Goal: Task Accomplishment & Management: Manage account settings

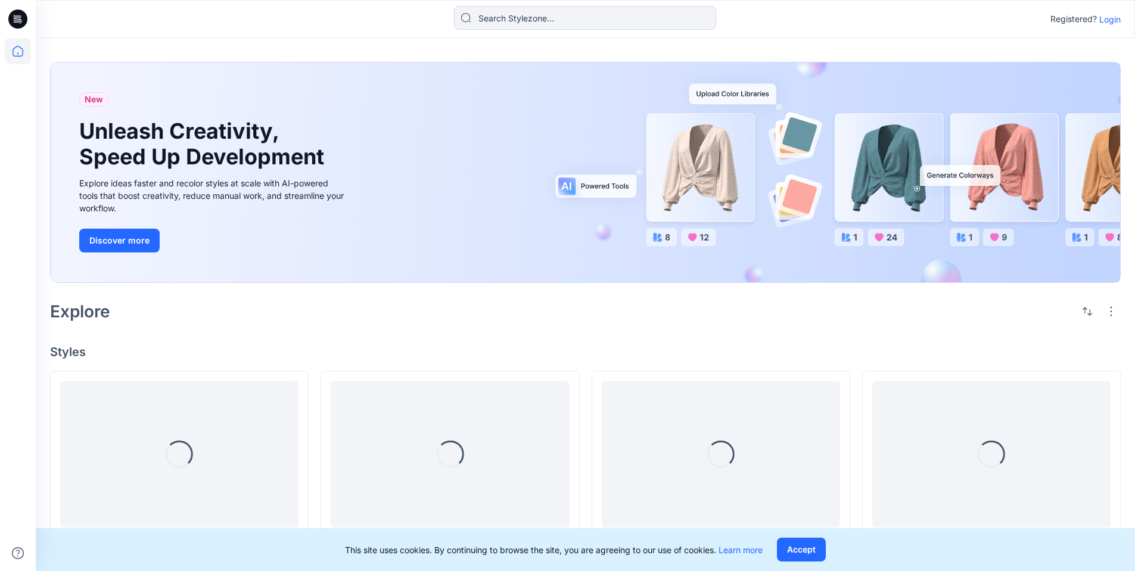
click at [1107, 19] on p "Login" at bounding box center [1109, 19] width 21 height 13
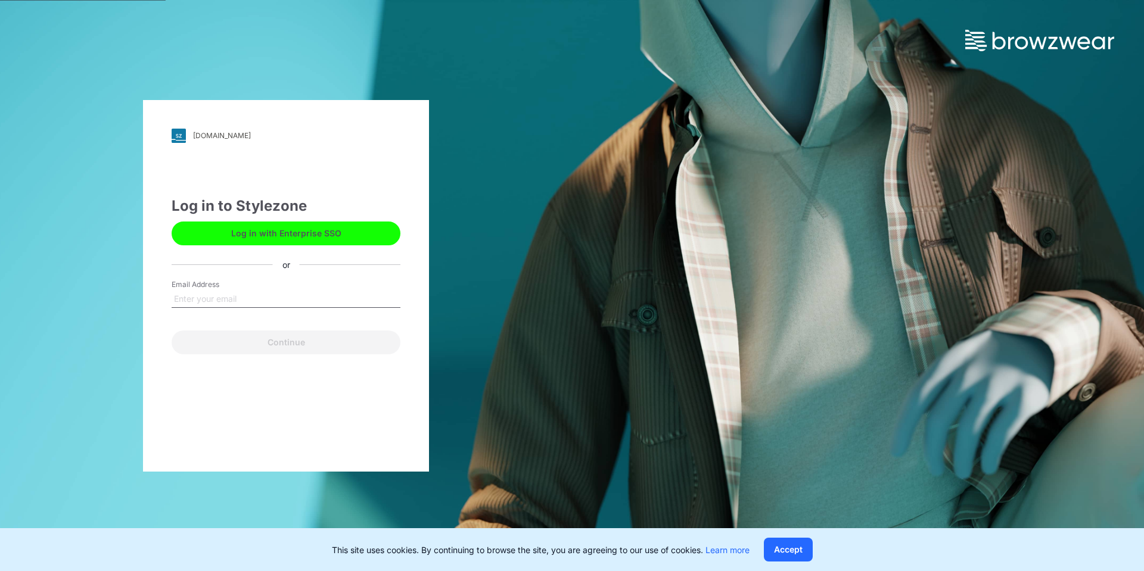
click at [239, 297] on input "Email Address" at bounding box center [286, 299] width 229 height 18
type input "[EMAIL_ADDRESS][DOMAIN_NAME]"
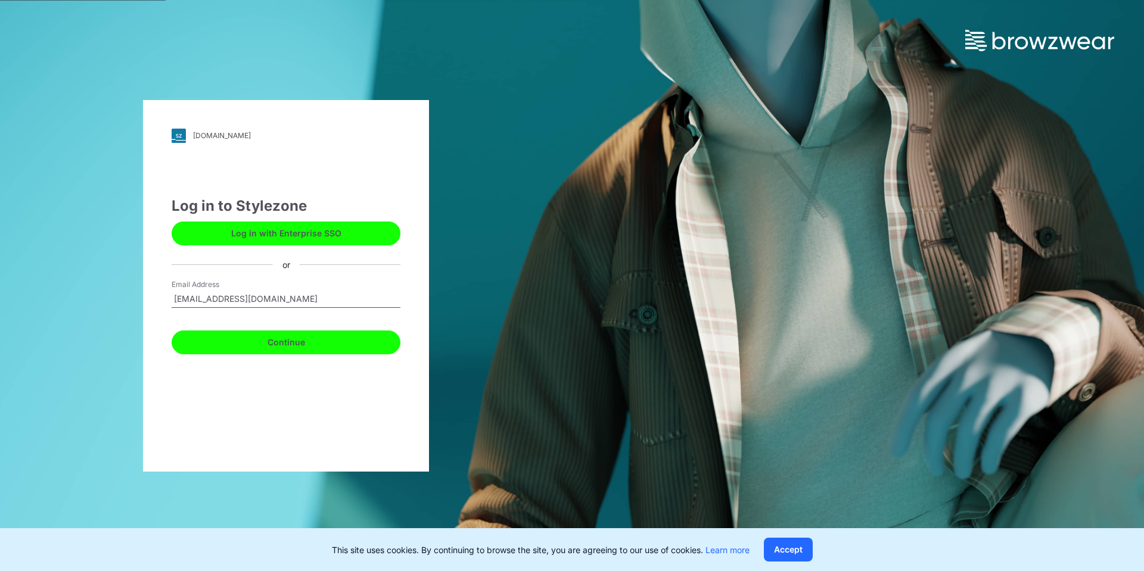
click at [264, 344] on button "Continue" at bounding box center [286, 343] width 229 height 24
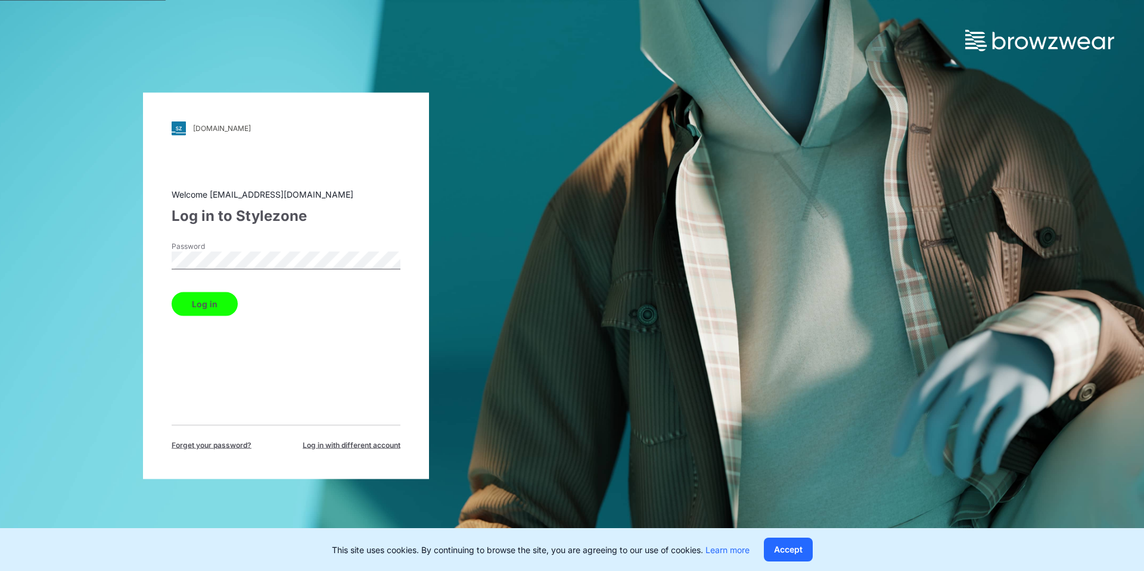
click at [172, 292] on button "Log in" at bounding box center [205, 304] width 66 height 24
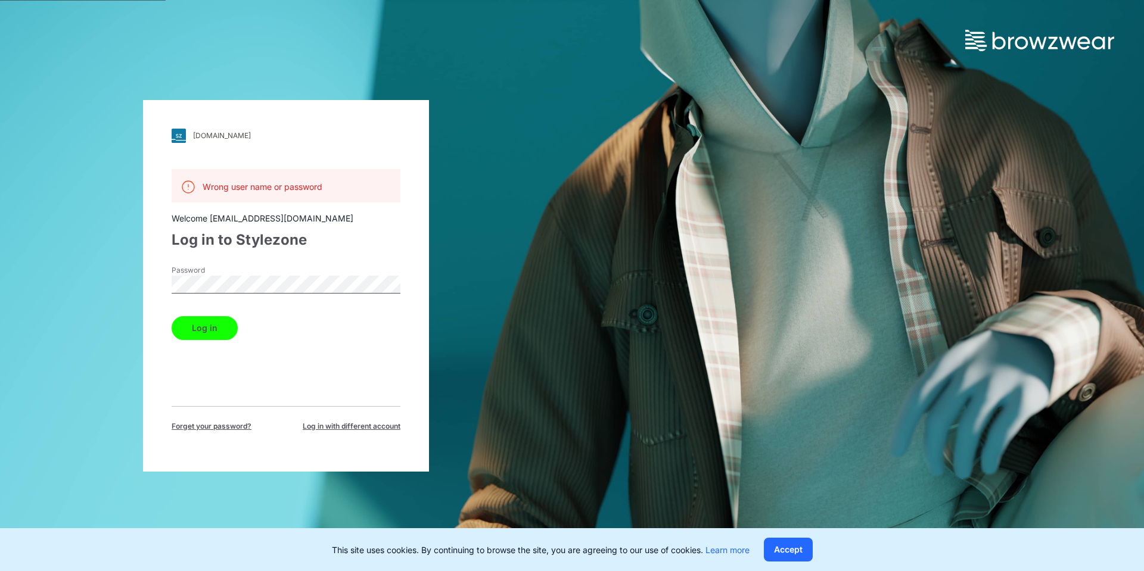
click at [182, 139] on img at bounding box center [179, 136] width 14 height 14
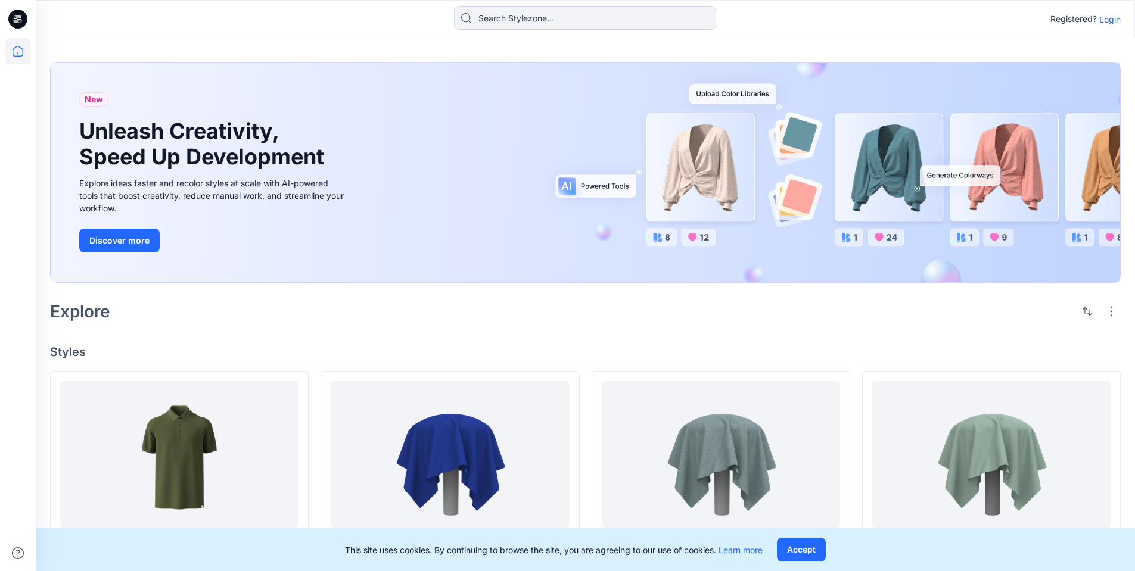
click at [1105, 22] on p "Login" at bounding box center [1109, 19] width 21 height 13
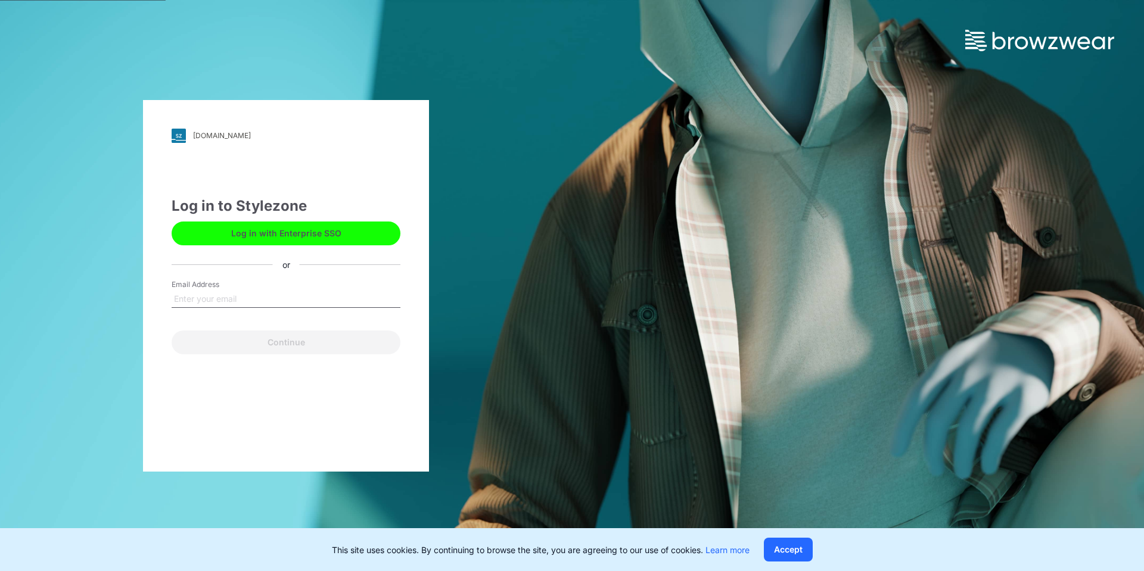
click at [272, 235] on button "Log in with Enterprise SSO" at bounding box center [286, 234] width 229 height 24
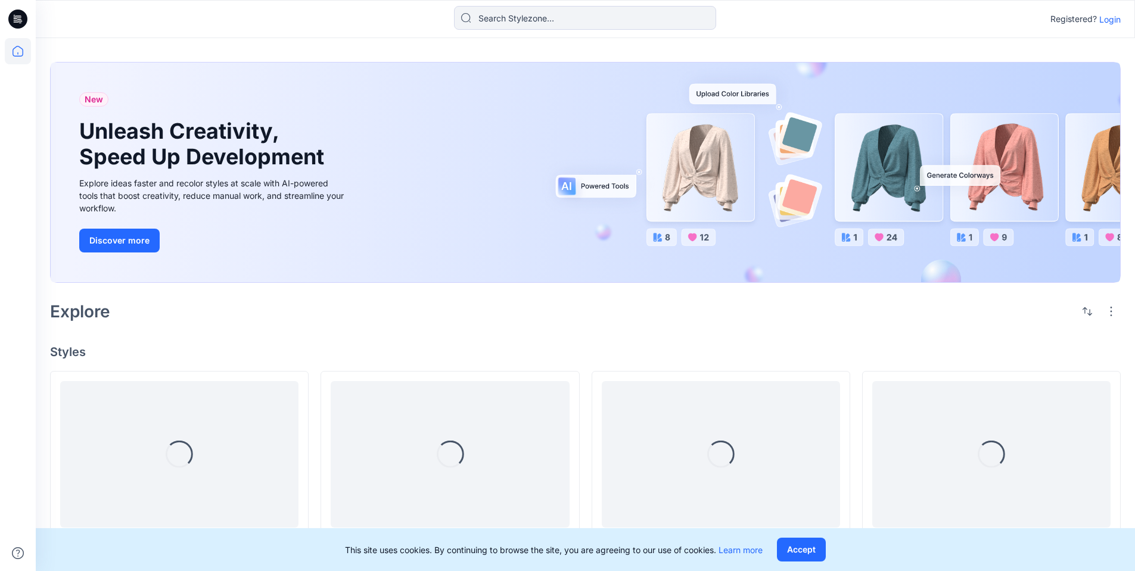
click at [1106, 22] on p "Login" at bounding box center [1109, 19] width 21 height 13
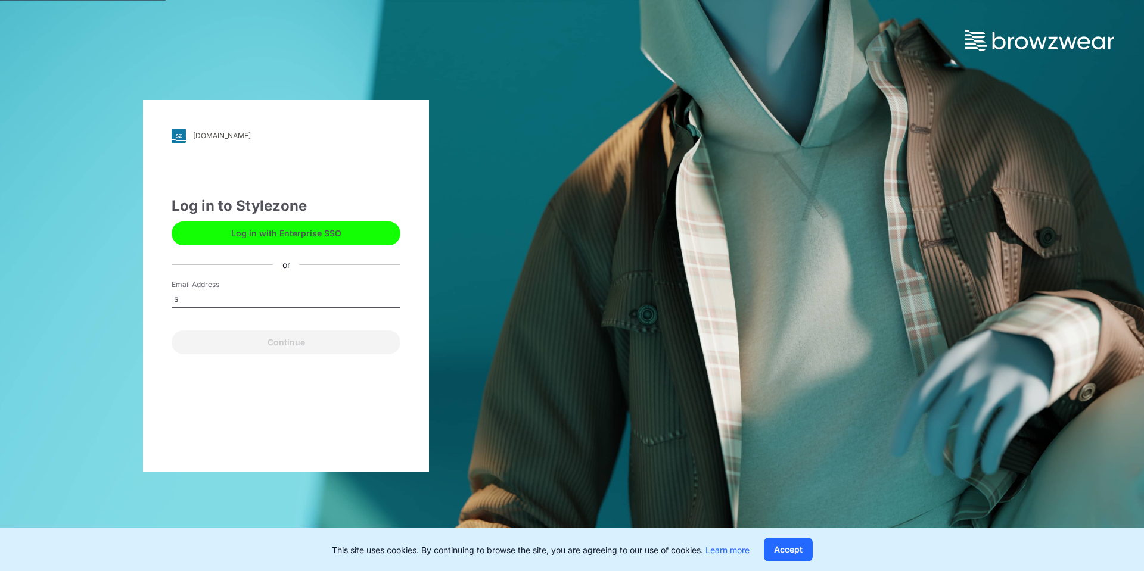
type input "support@browzwear.com"
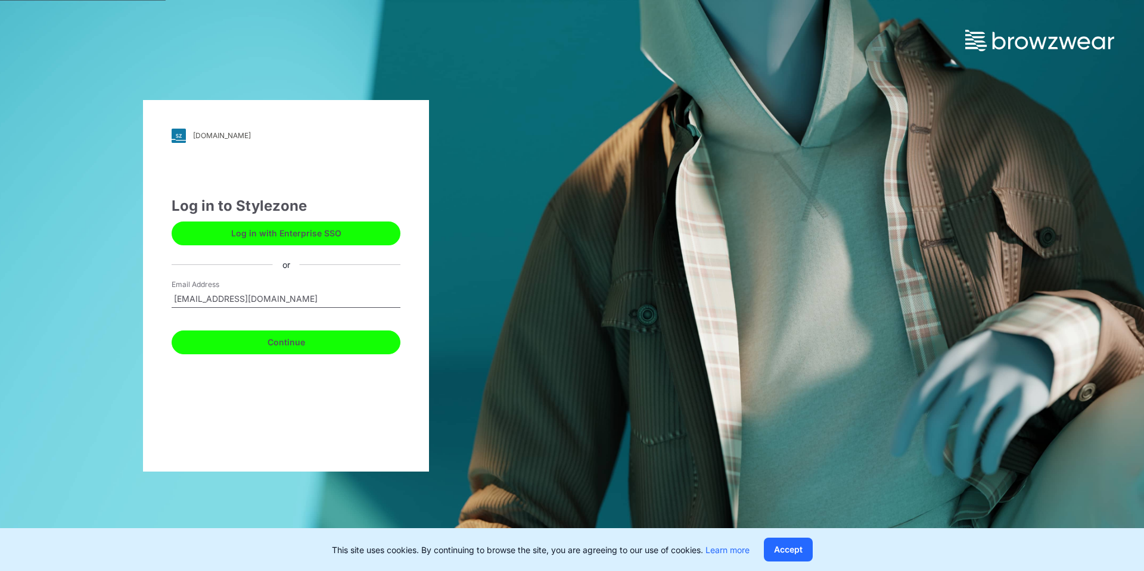
click at [288, 339] on button "Continue" at bounding box center [286, 343] width 229 height 24
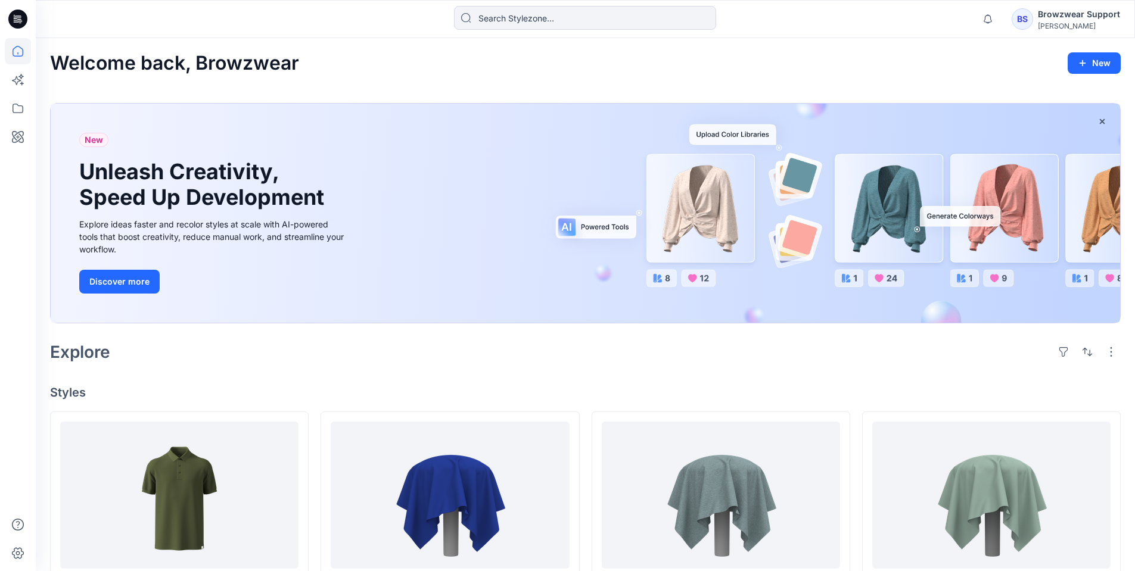
click at [1033, 15] on div "BS" at bounding box center [1021, 18] width 21 height 21
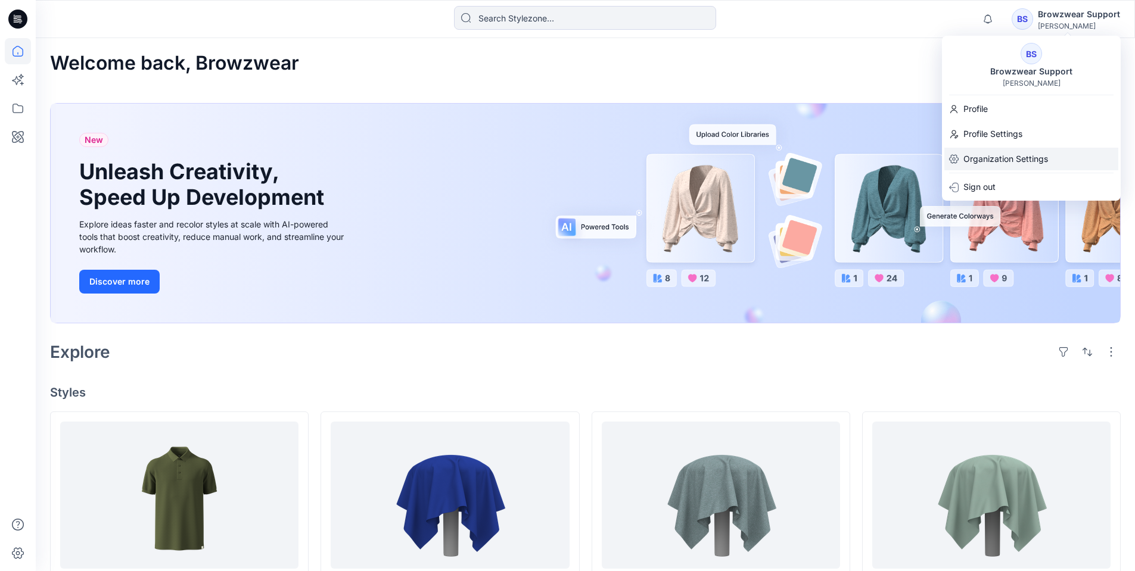
click at [1021, 158] on p "Organization Settings" at bounding box center [1005, 159] width 85 height 23
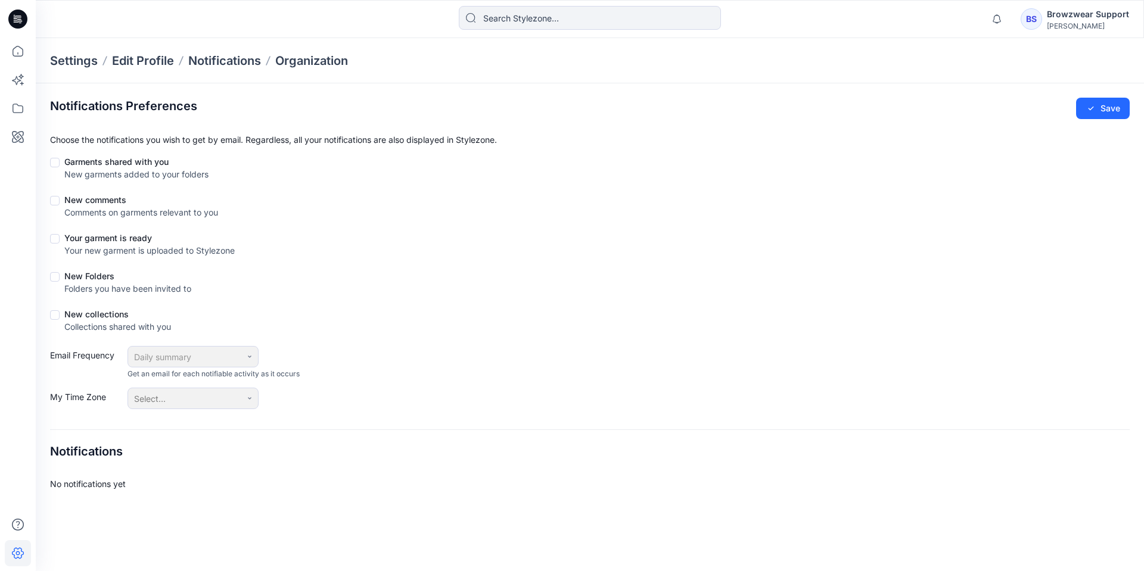
checkbox input "true"
